Goal: Information Seeking & Learning: Learn about a topic

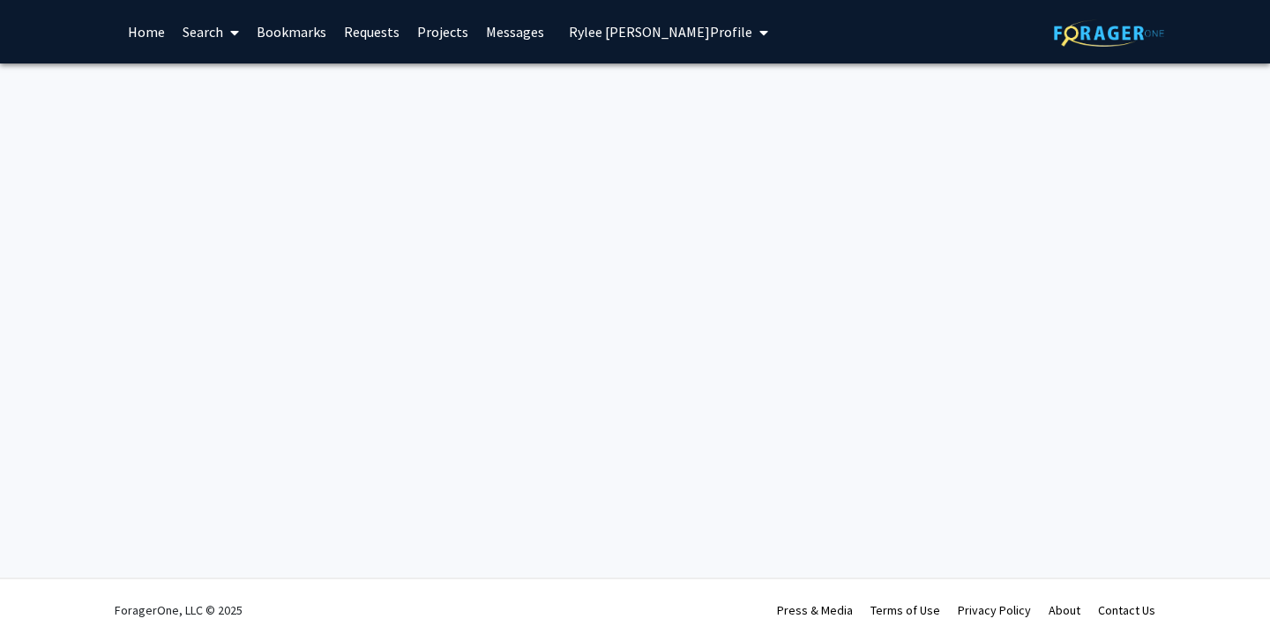
click at [193, 30] on link "Search" at bounding box center [211, 32] width 74 height 62
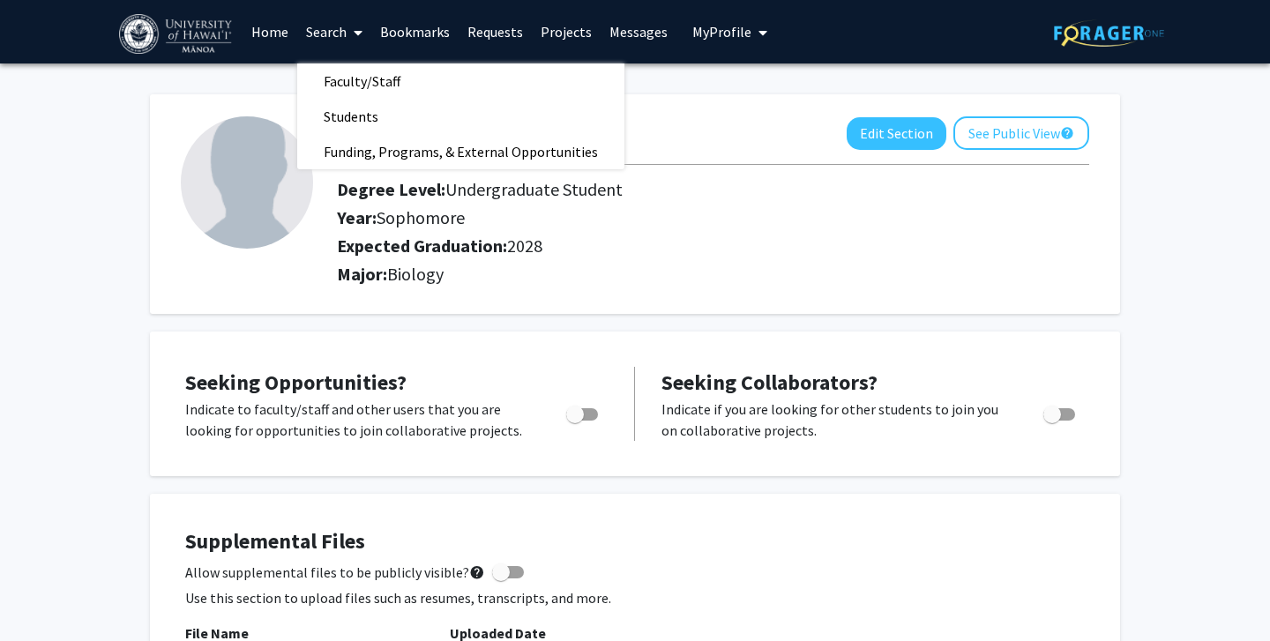
click at [193, 30] on img at bounding box center [177, 34] width 116 height 40
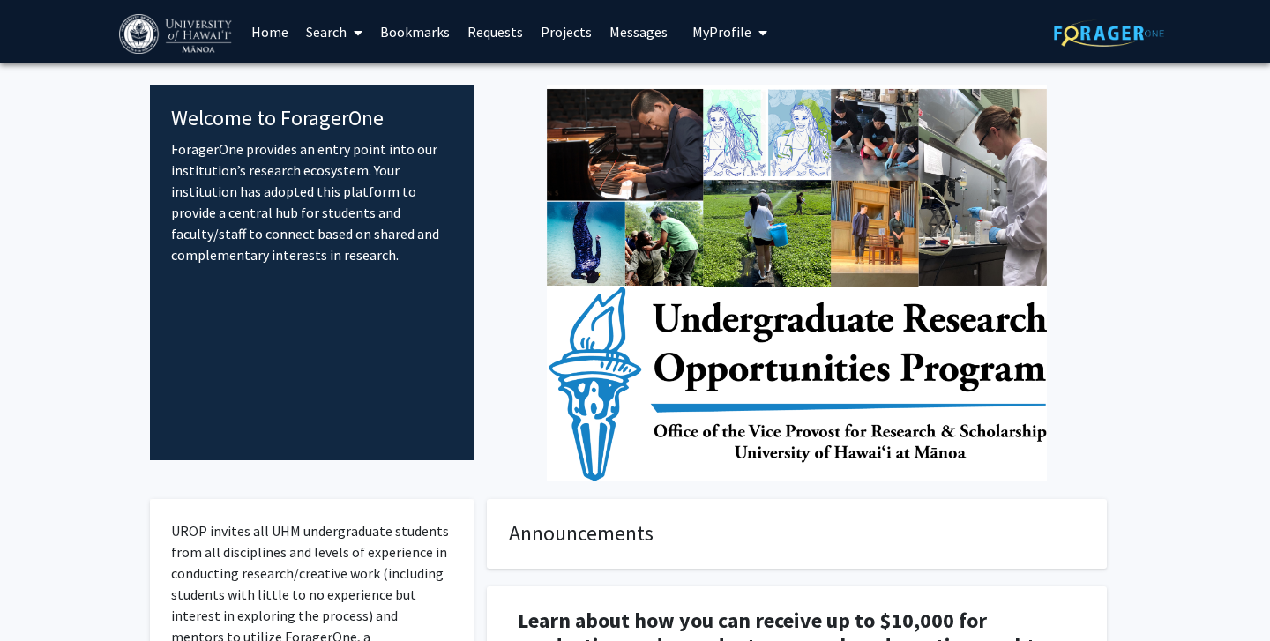
click at [326, 29] on link "Search" at bounding box center [334, 32] width 74 height 62
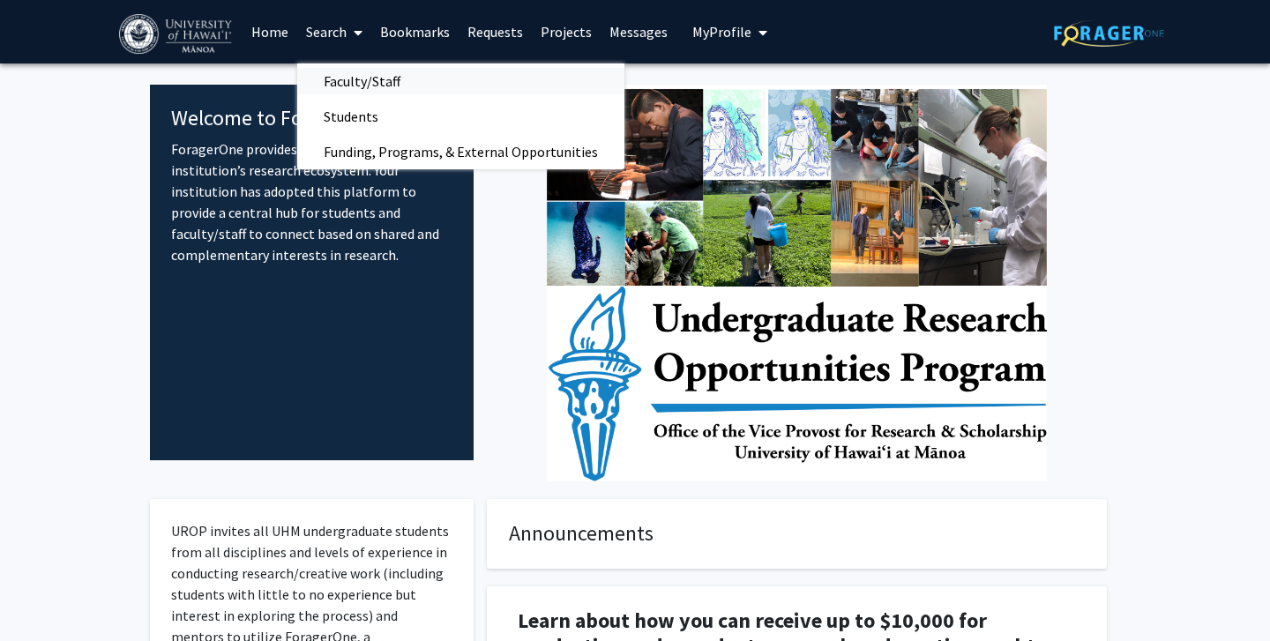
click at [365, 87] on span "Faculty/Staff" at bounding box center [362, 81] width 130 height 35
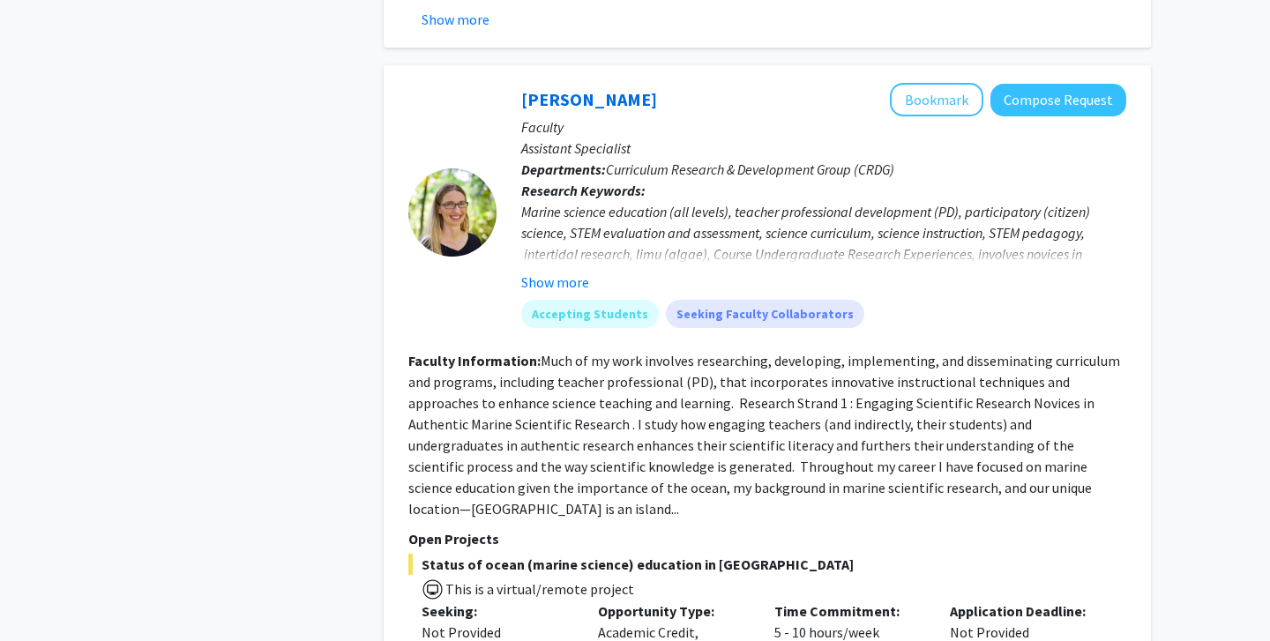
scroll to position [6251, 0]
click at [573, 271] on button "Show more" at bounding box center [555, 281] width 68 height 21
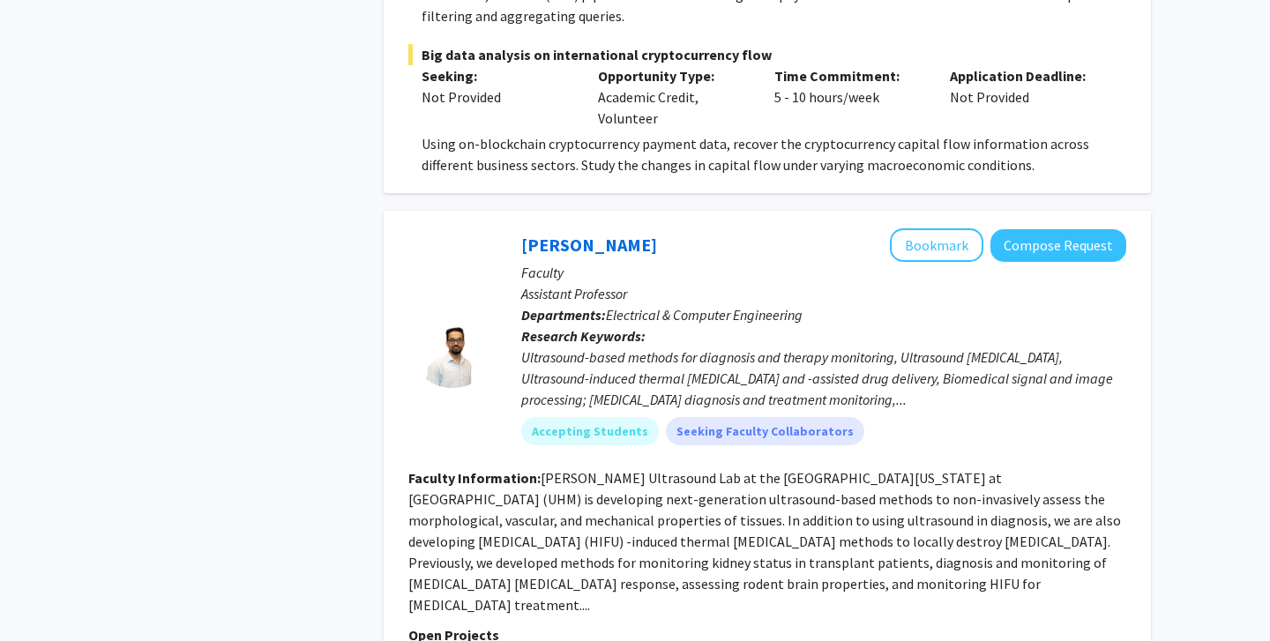
scroll to position [8524, 0]
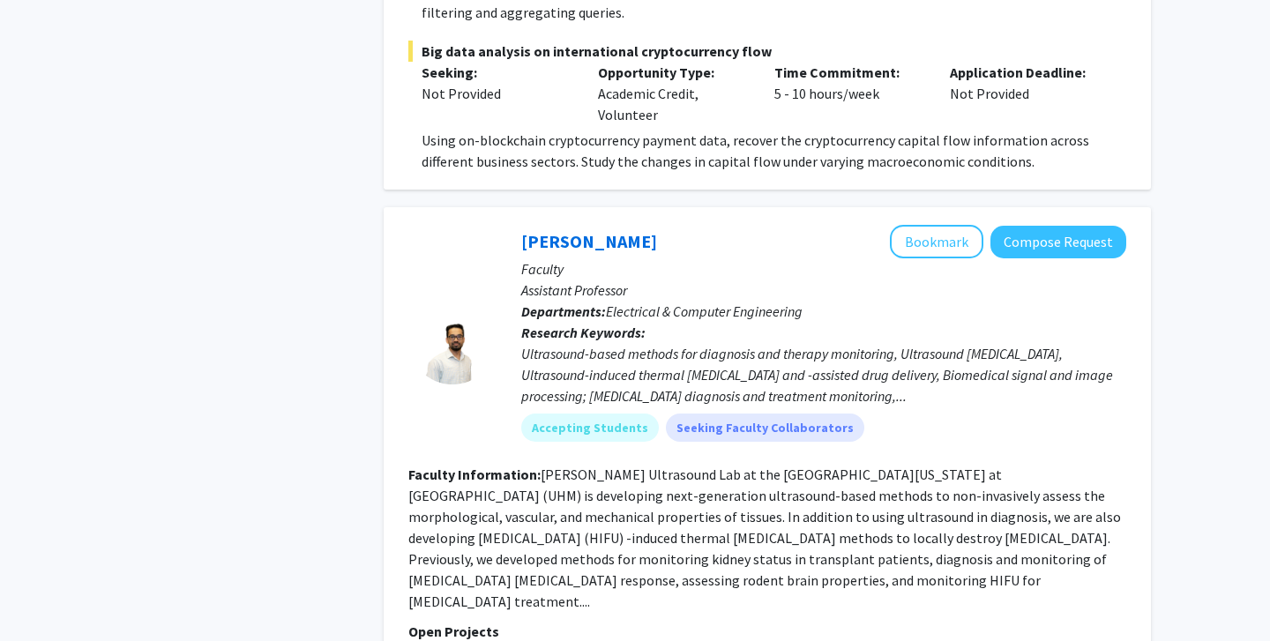
click at [590, 466] on fg-read-more "[PERSON_NAME] Ultrasound Lab at the [GEOGRAPHIC_DATA][US_STATE] at [GEOGRAPHIC_…" at bounding box center [764, 538] width 713 height 145
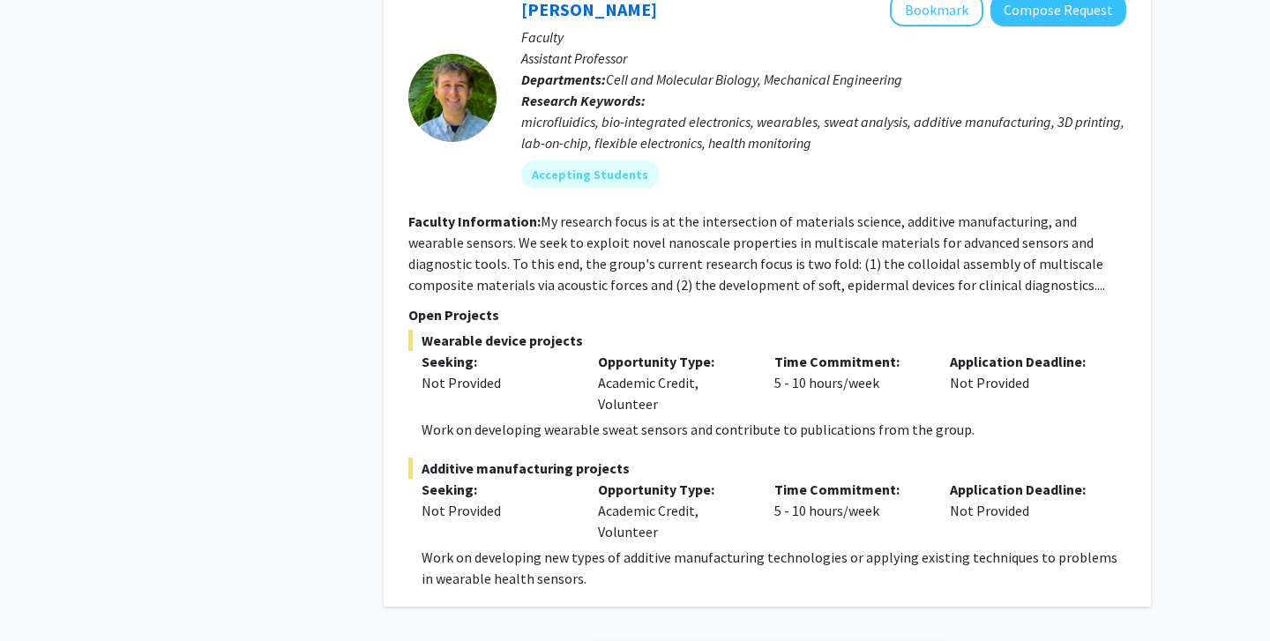
scroll to position [10633, 0]
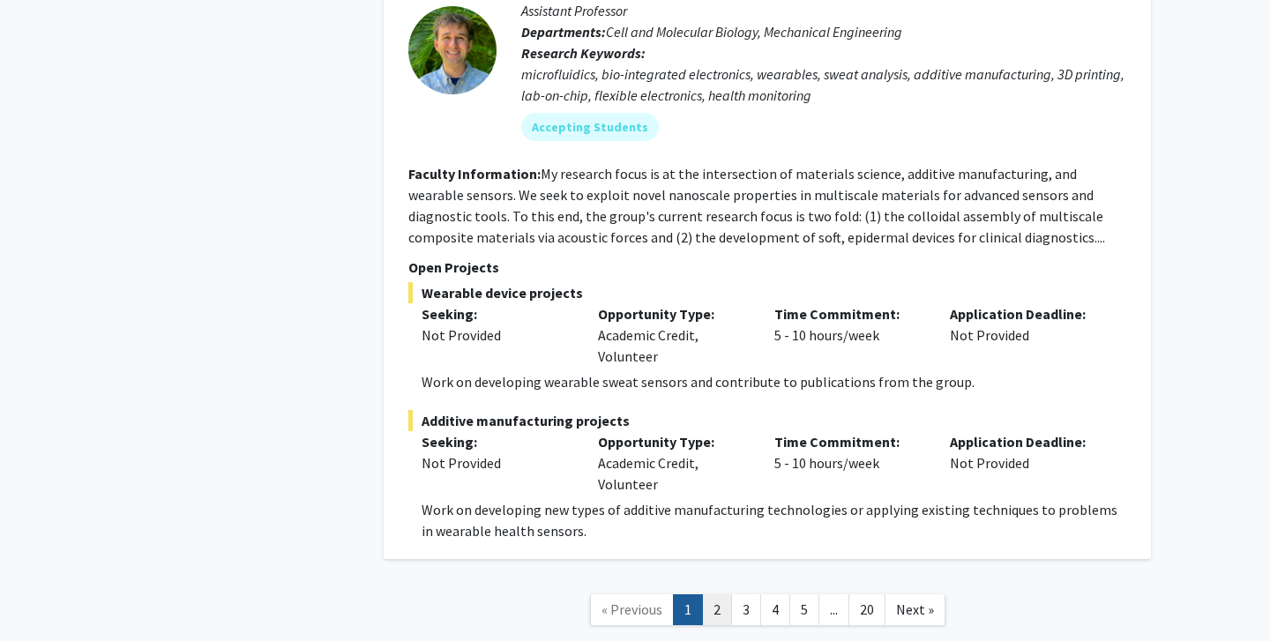
click at [712, 595] on link "2" at bounding box center [717, 610] width 30 height 31
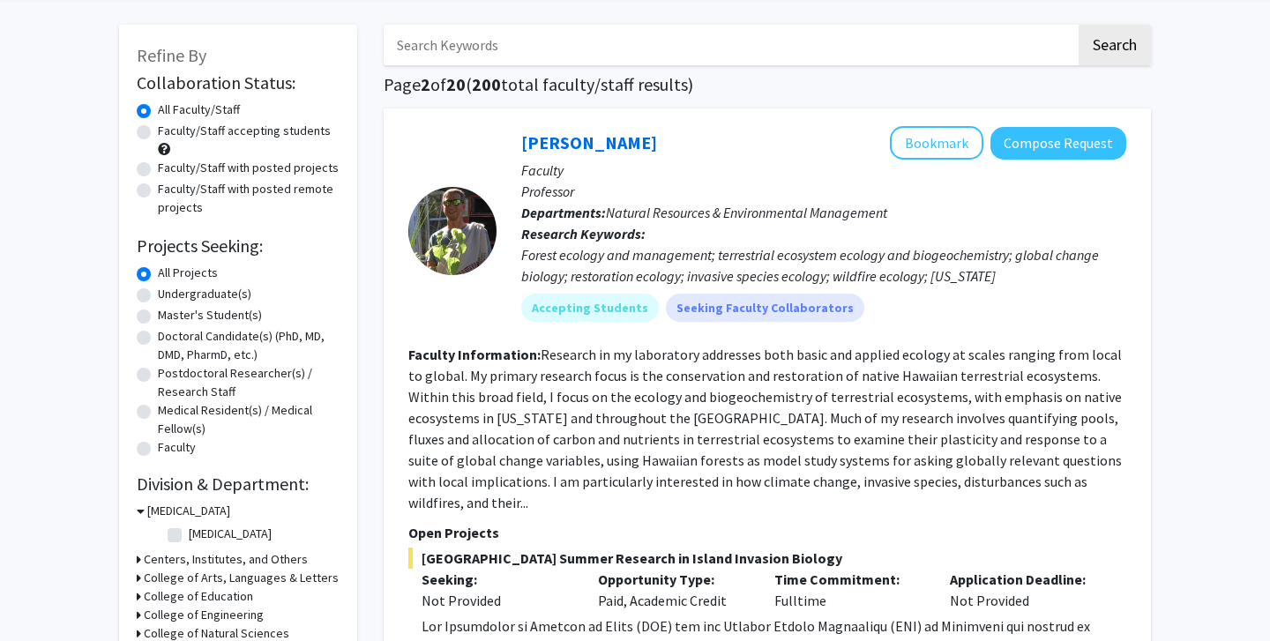
scroll to position [73, 0]
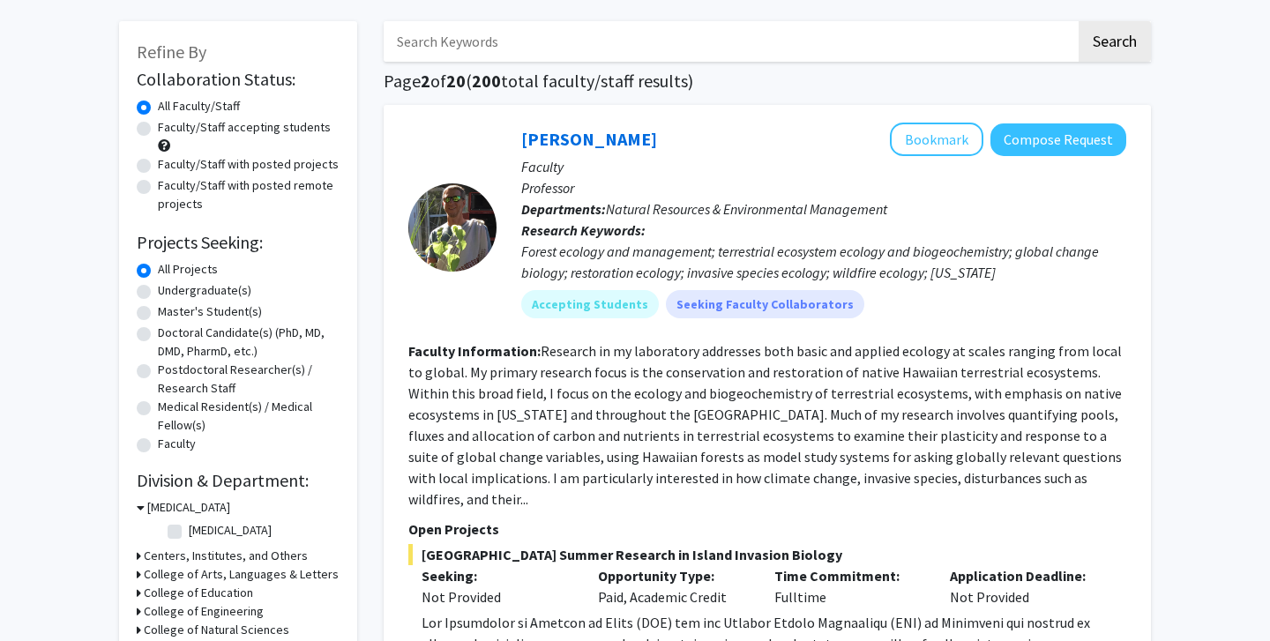
click at [753, 371] on fg-read-more "Research in my laboratory addresses both basic and applied ecology at scales ra…" at bounding box center [765, 425] width 714 height 166
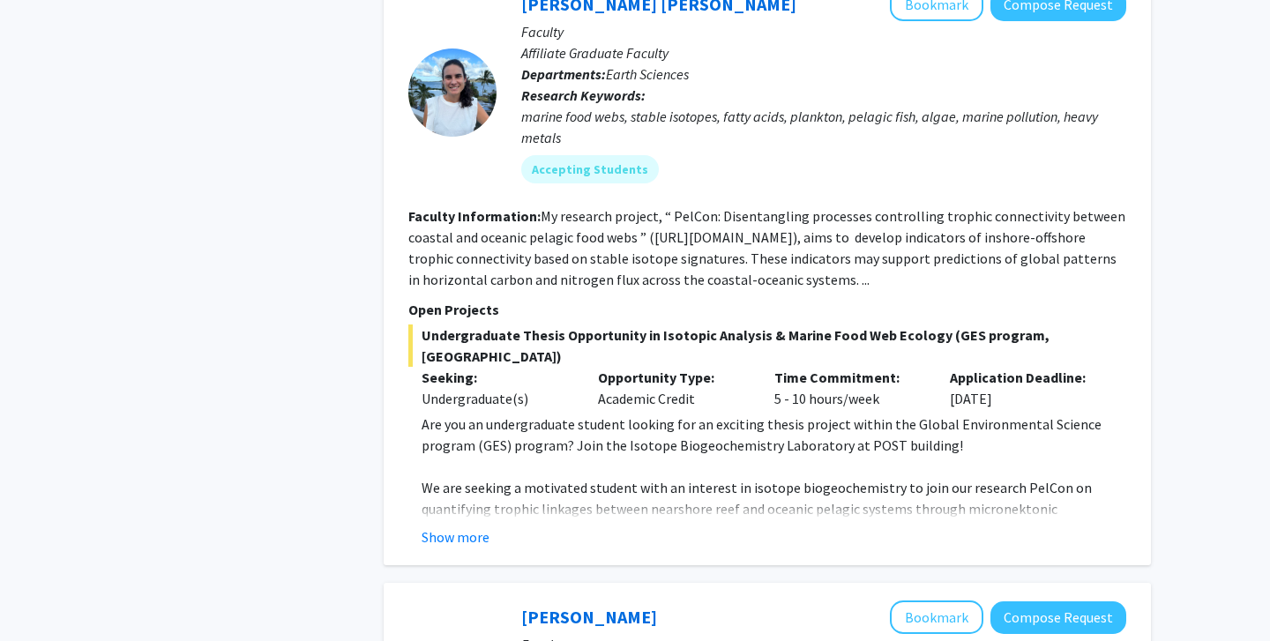
scroll to position [2805, 0]
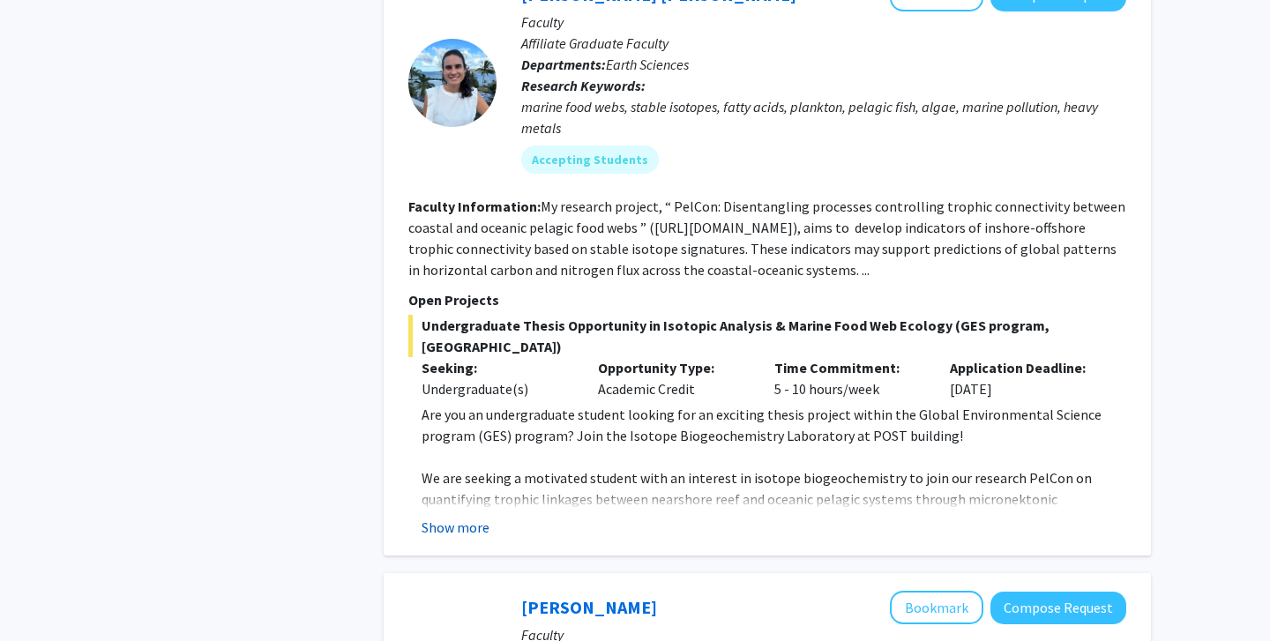
click at [449, 517] on button "Show more" at bounding box center [456, 527] width 68 height 21
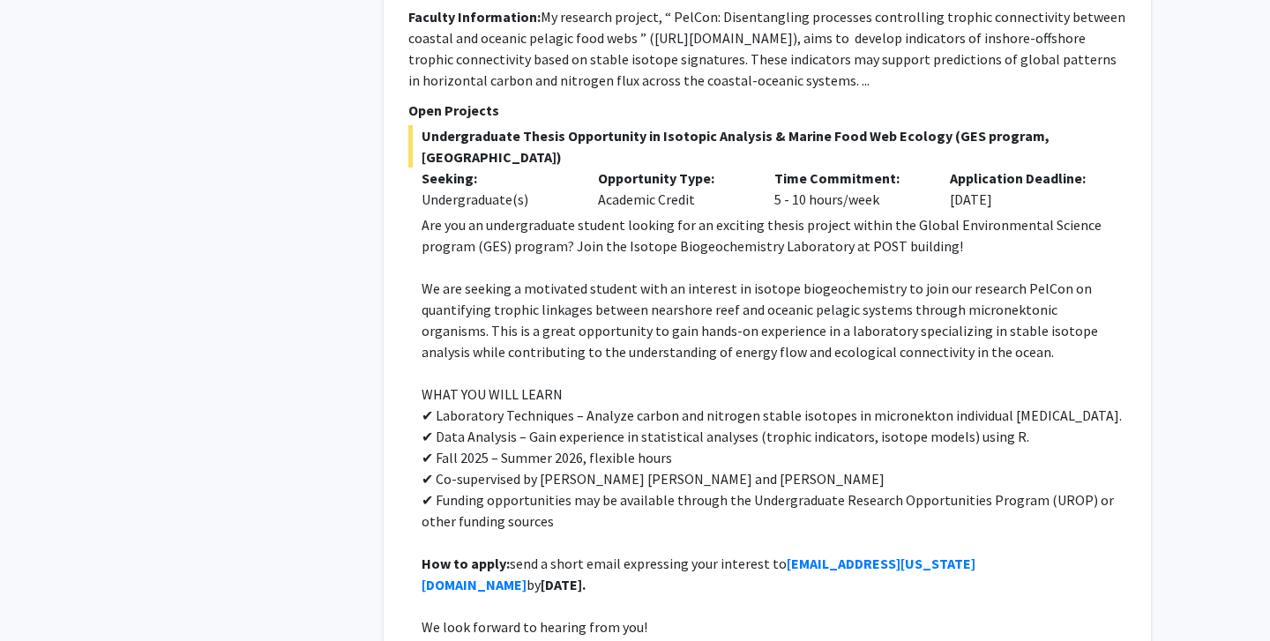
scroll to position [2998, 0]
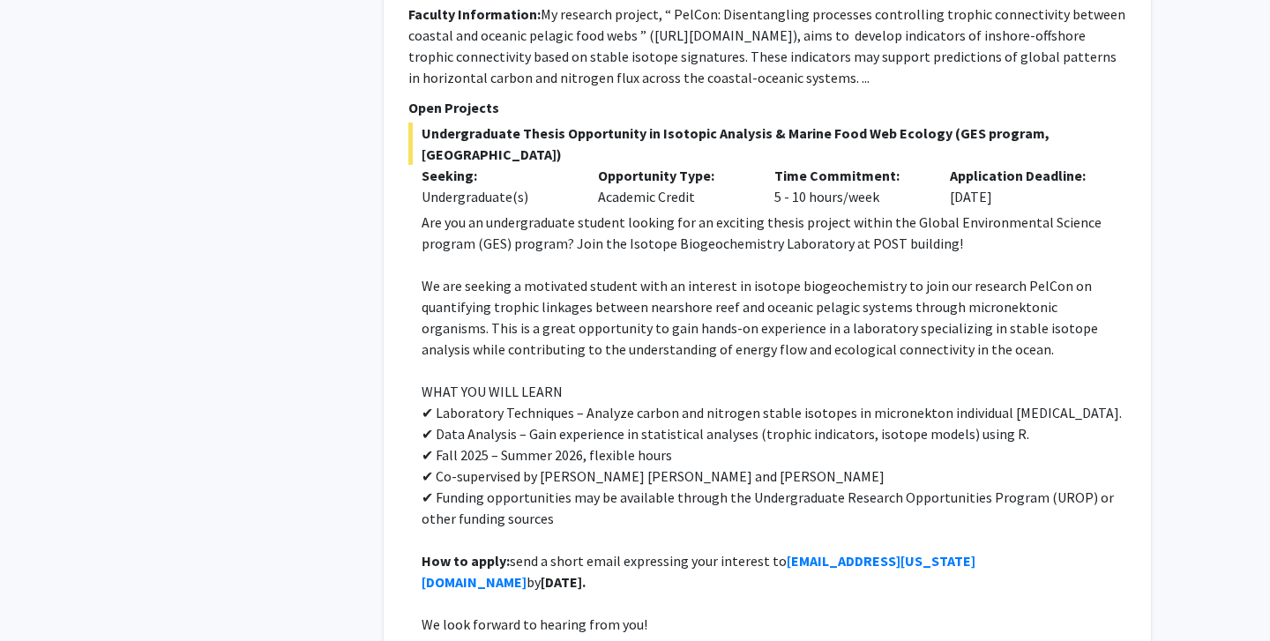
click at [604, 487] on p "✔ Funding opportunities may be available through the Undergraduate Research Opp…" at bounding box center [774, 508] width 705 height 42
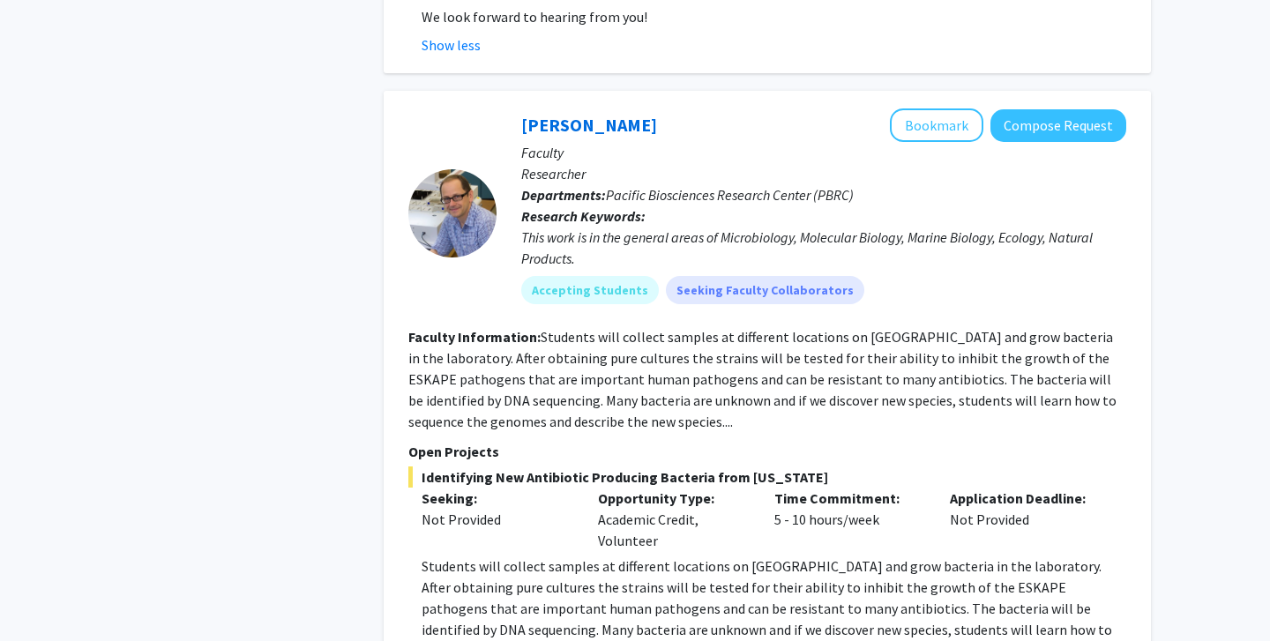
scroll to position [3603, 0]
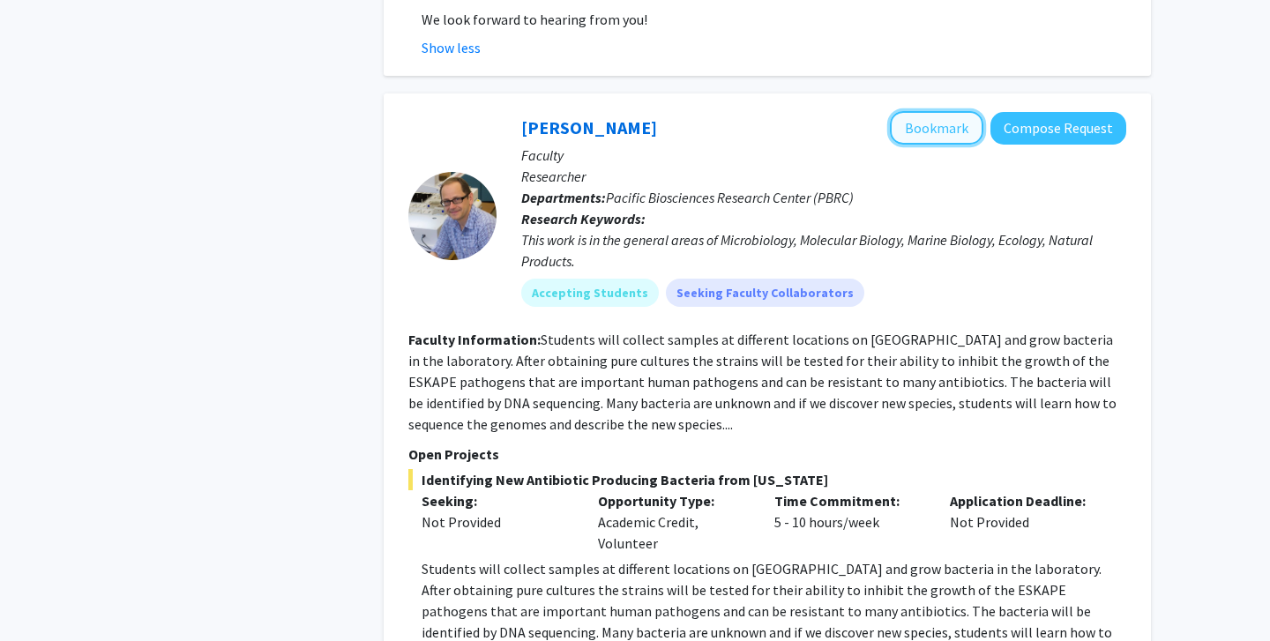
click at [920, 111] on button "Bookmark" at bounding box center [937, 128] width 94 height 34
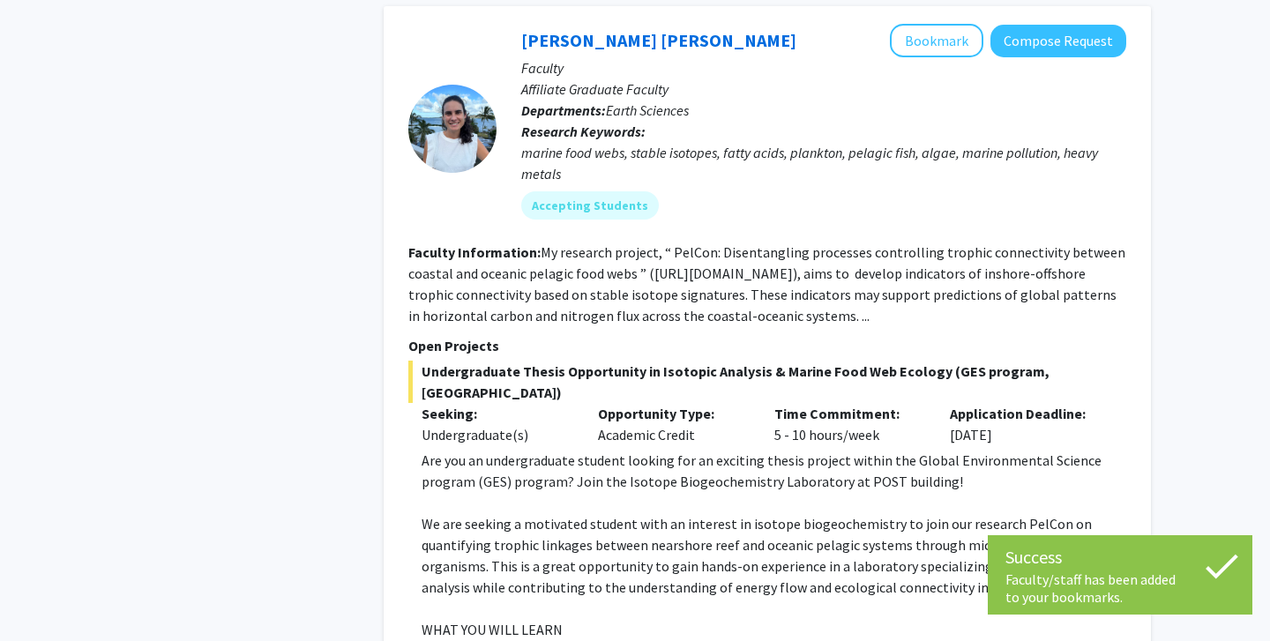
scroll to position [2757, 0]
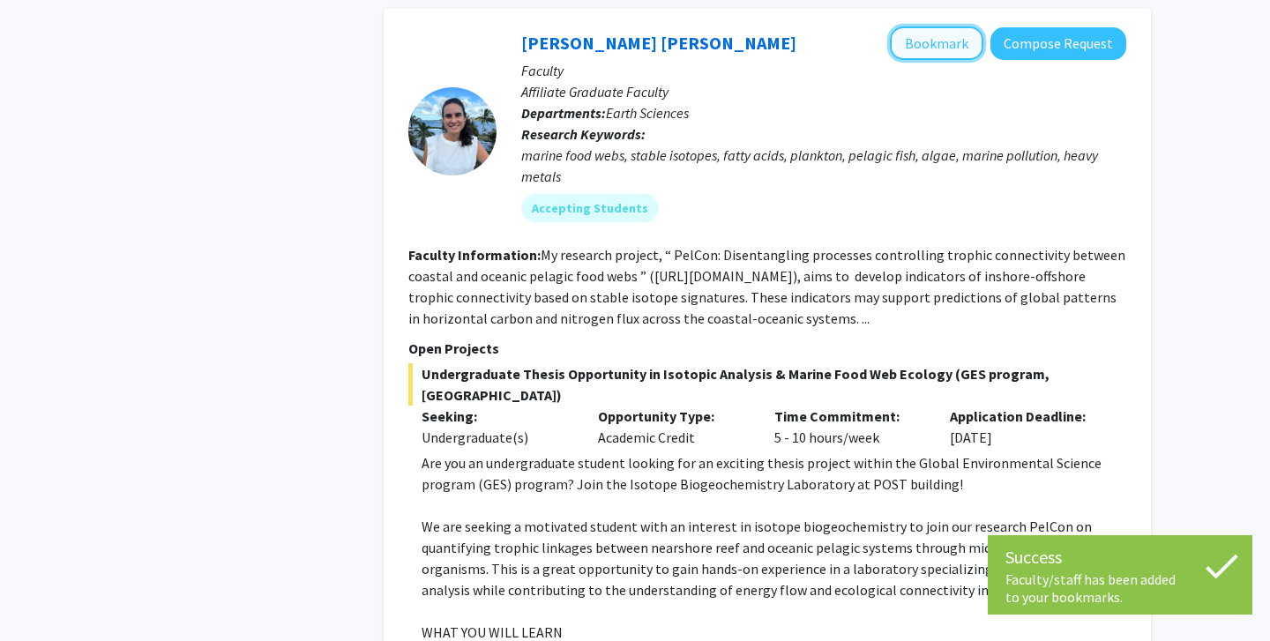
click at [910, 31] on button "Bookmark" at bounding box center [937, 43] width 94 height 34
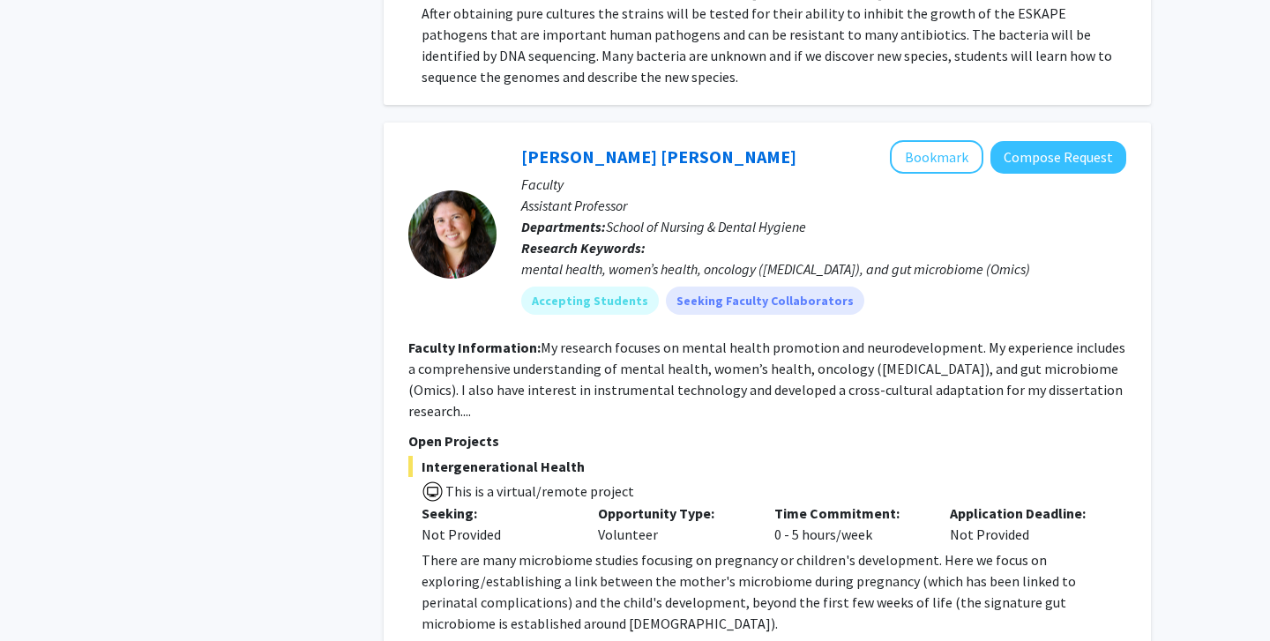
scroll to position [4182, 0]
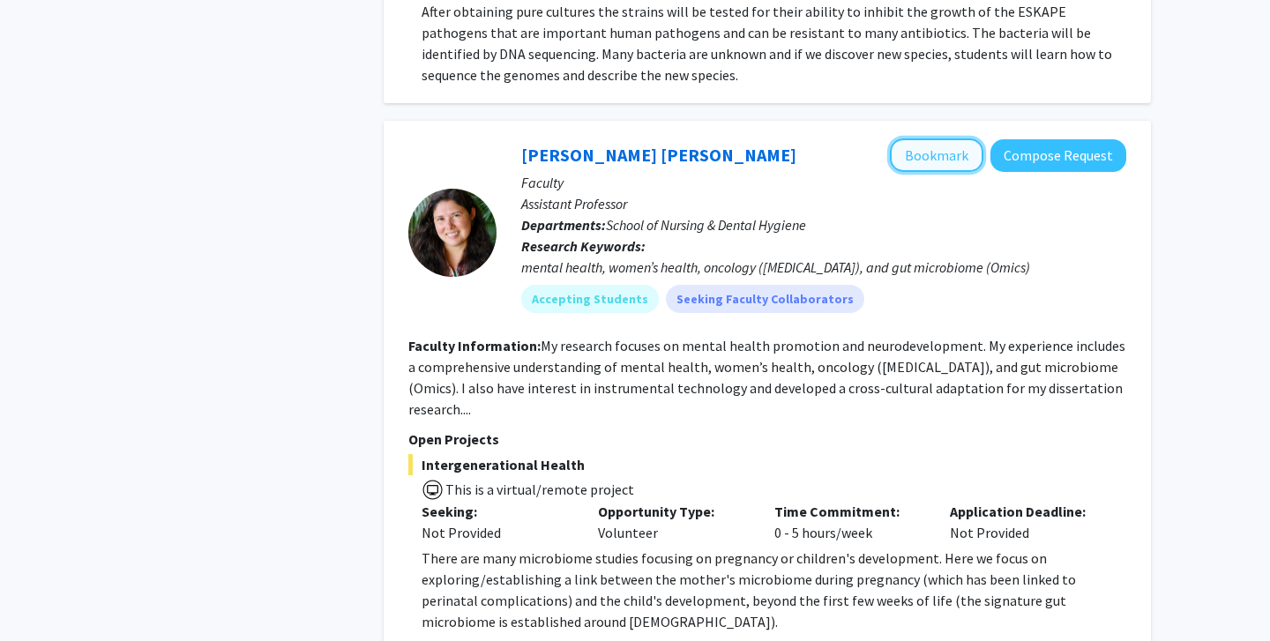
click at [953, 139] on button "Bookmark" at bounding box center [937, 156] width 94 height 34
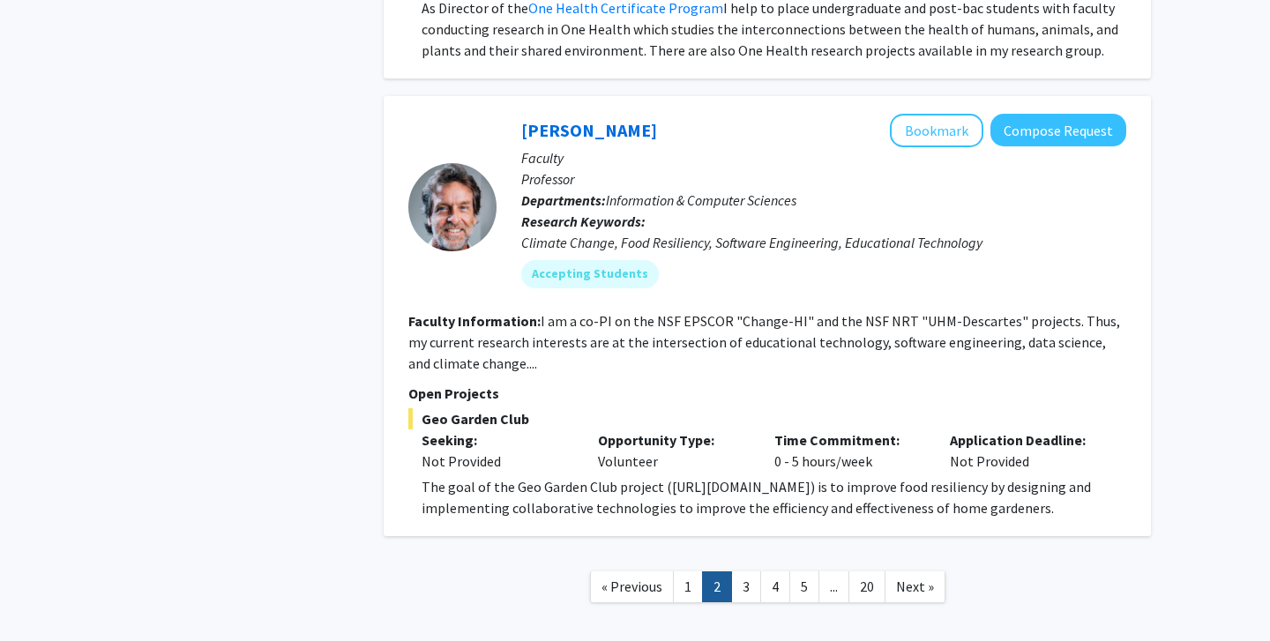
scroll to position [5779, 0]
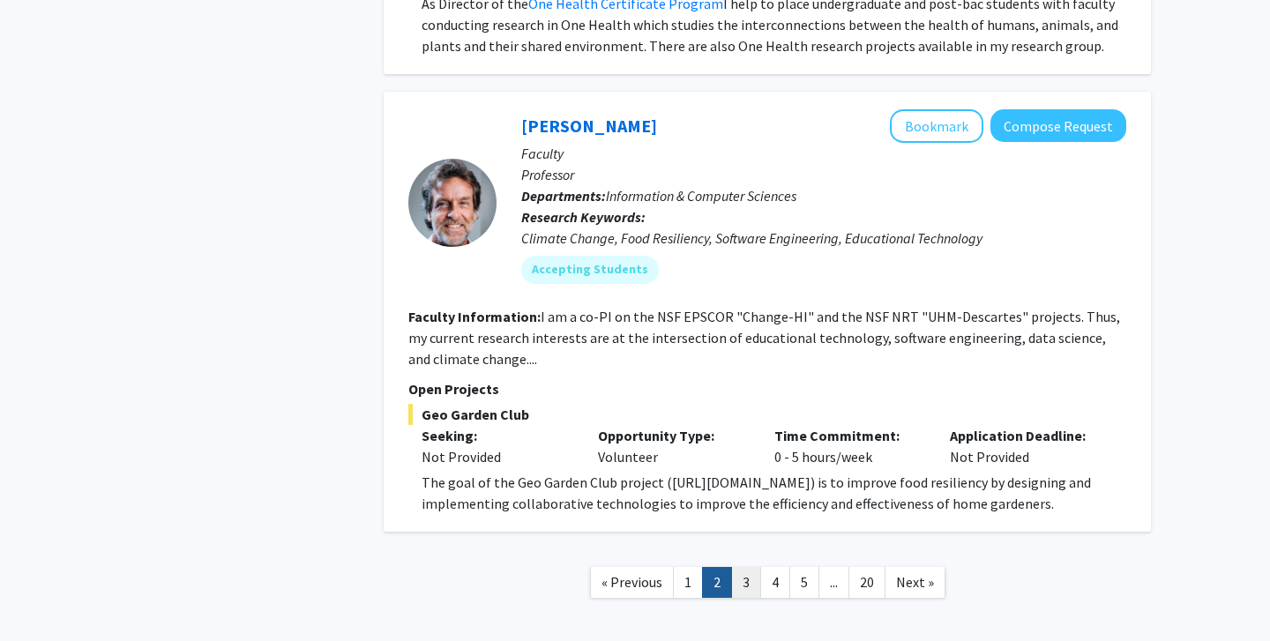
click at [742, 567] on link "3" at bounding box center [746, 582] width 30 height 31
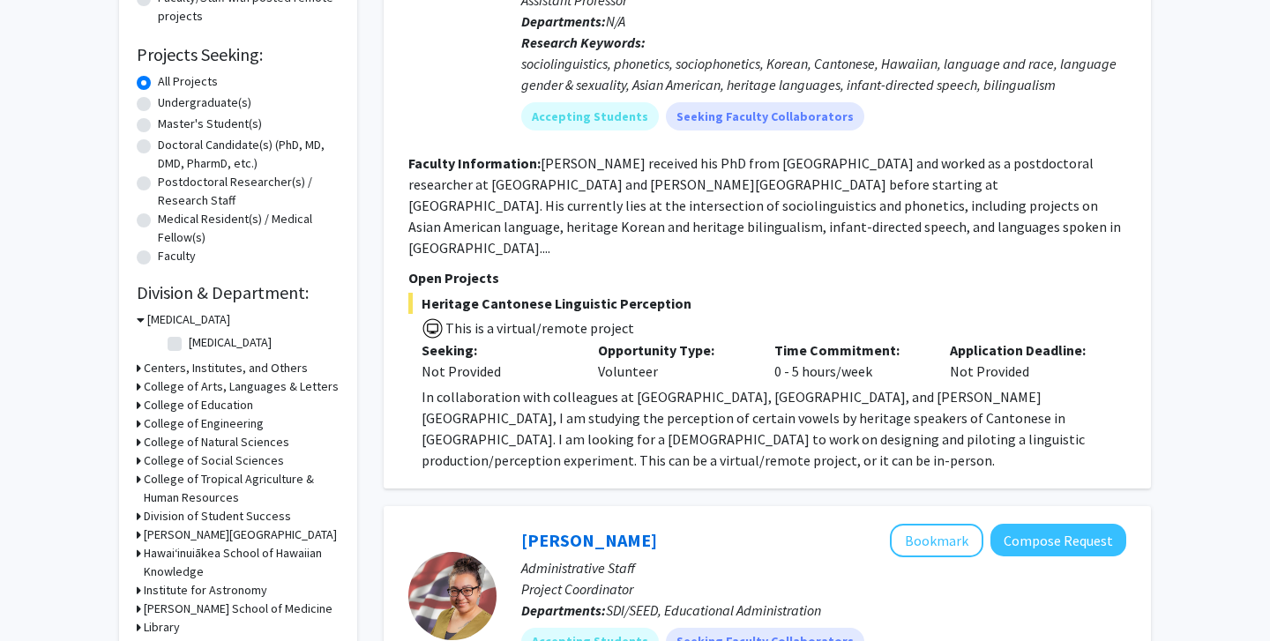
scroll to position [239, 0]
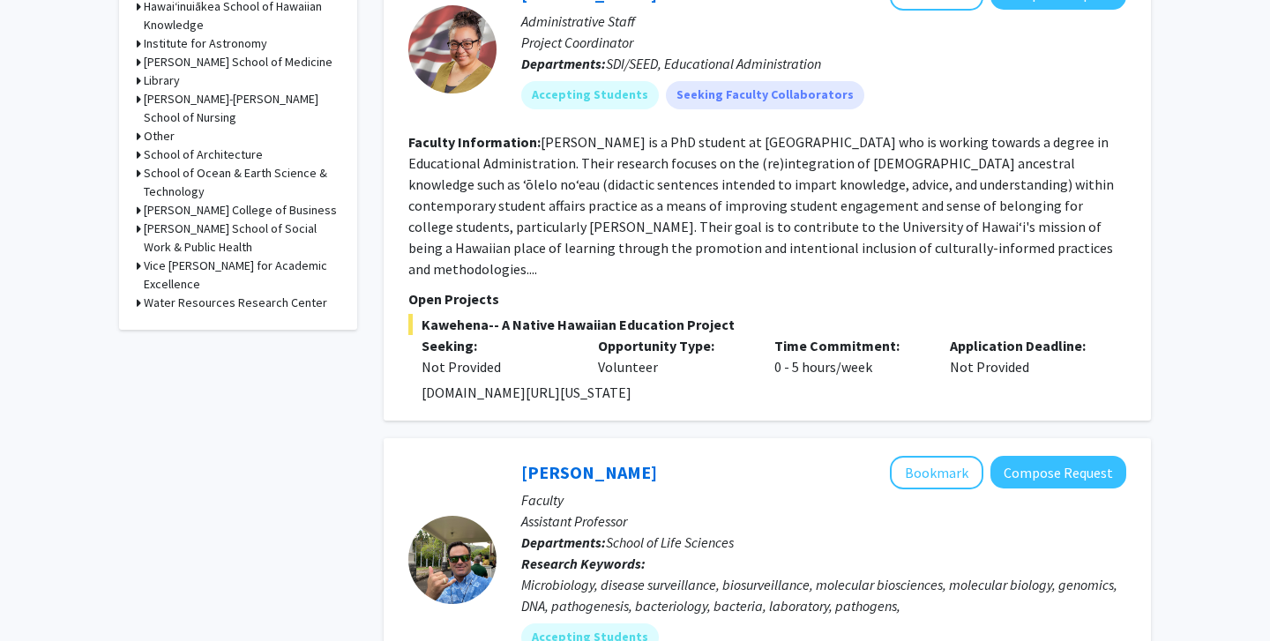
click at [784, 456] on div "[PERSON_NAME] Bookmark Compose Request" at bounding box center [823, 473] width 605 height 34
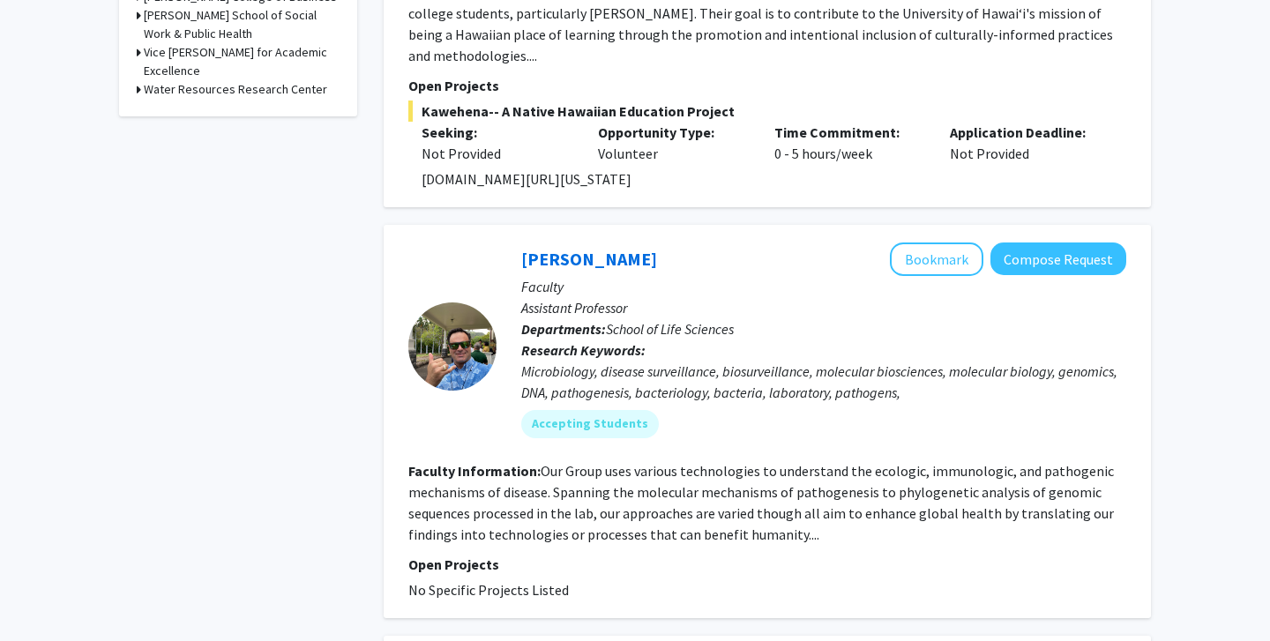
scroll to position [1028, 0]
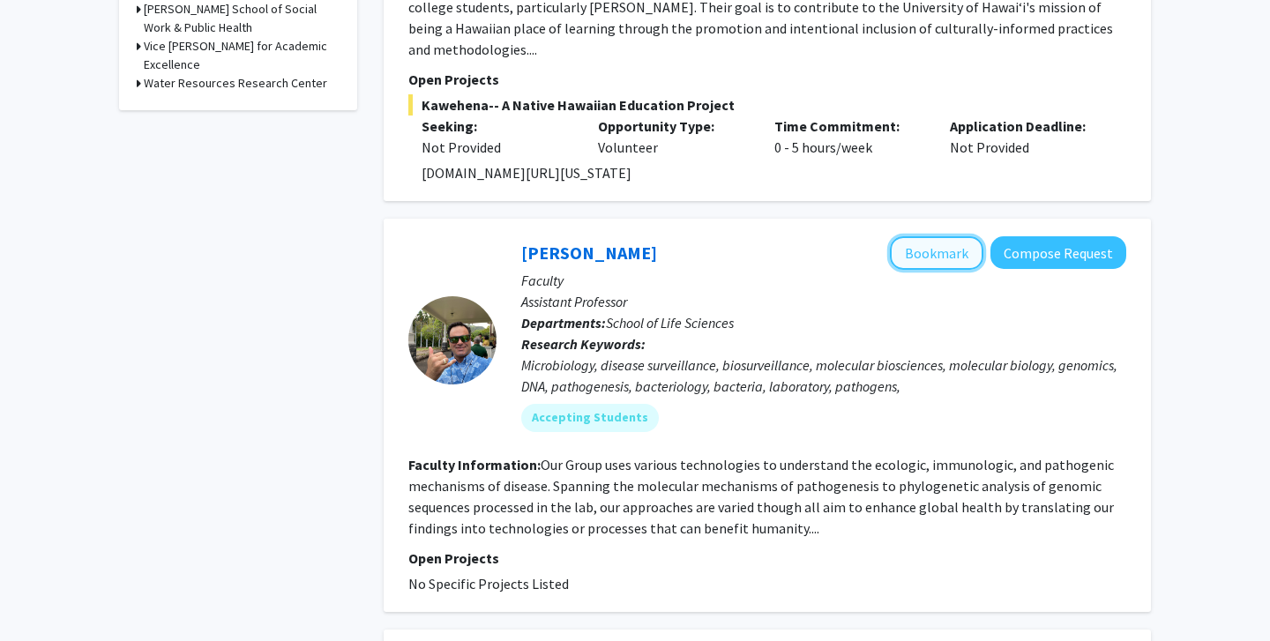
click at [917, 236] on button "Bookmark" at bounding box center [937, 253] width 94 height 34
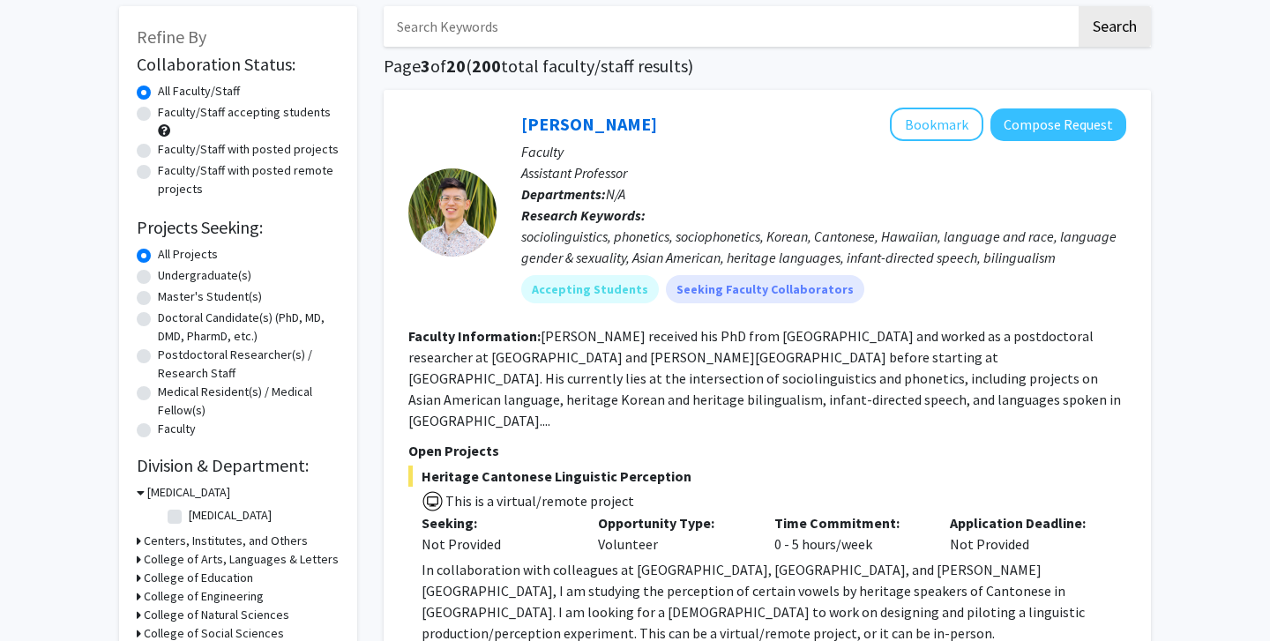
scroll to position [0, 0]
